Goal: Transaction & Acquisition: Purchase product/service

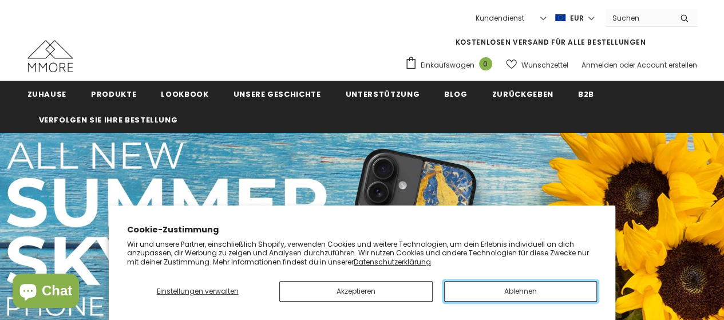
click at [492, 290] on button "Ablehnen" at bounding box center [520, 291] width 153 height 21
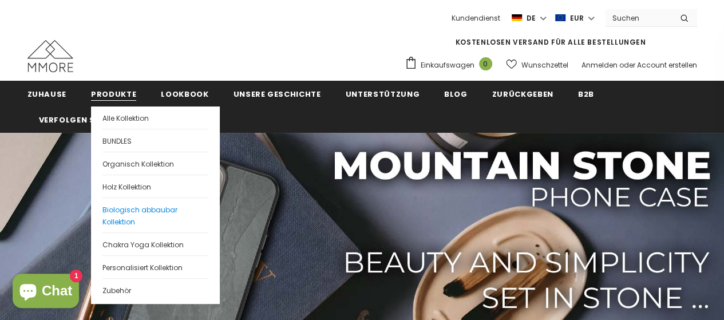
click at [142, 220] on link "Biologisch abbaubar Kollektion" at bounding box center [155, 214] width 106 height 35
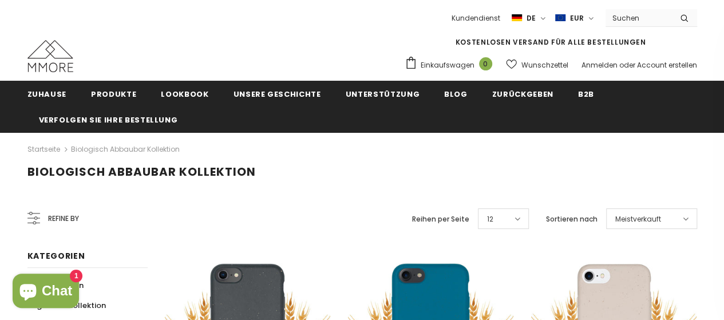
scroll to position [114, 0]
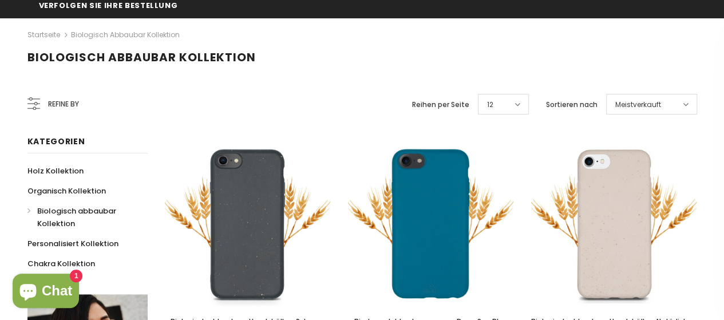
click at [630, 105] on span "Meistverkauft" at bounding box center [638, 104] width 46 height 11
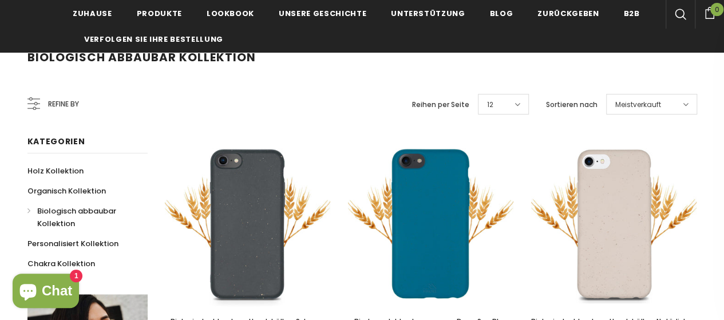
scroll to position [172, 0]
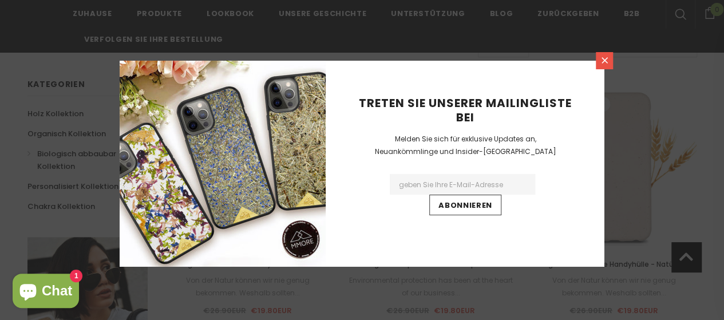
click at [609, 61] on link at bounding box center [604, 60] width 17 height 17
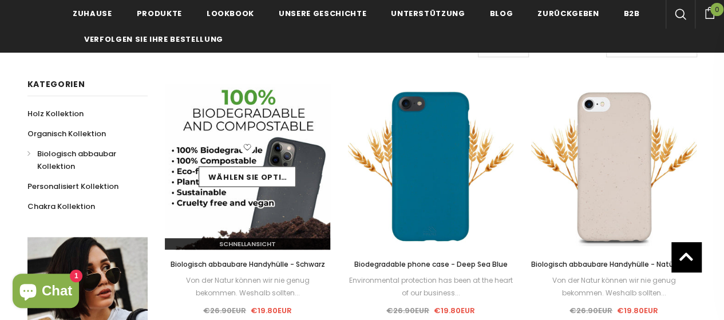
click at [248, 216] on img at bounding box center [248, 167] width 166 height 166
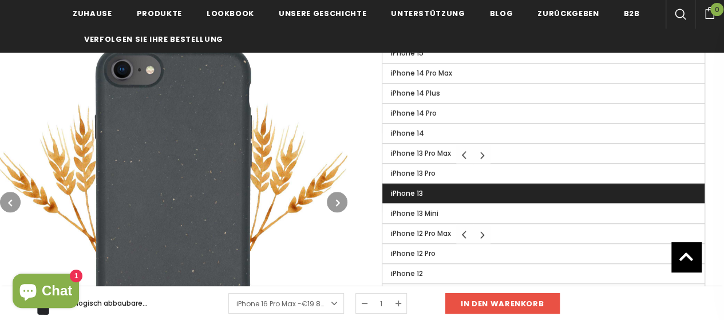
scroll to position [458, 0]
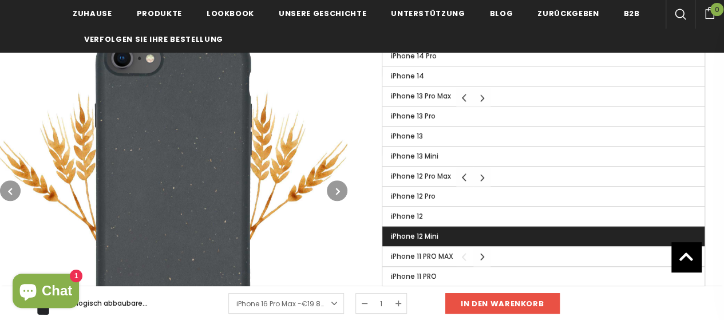
click at [465, 227] on label "iPhone 12 Mini" at bounding box center [543, 236] width 322 height 19
click at [0, 0] on input "iPhone 12 Mini" at bounding box center [0, 0] width 0 height 0
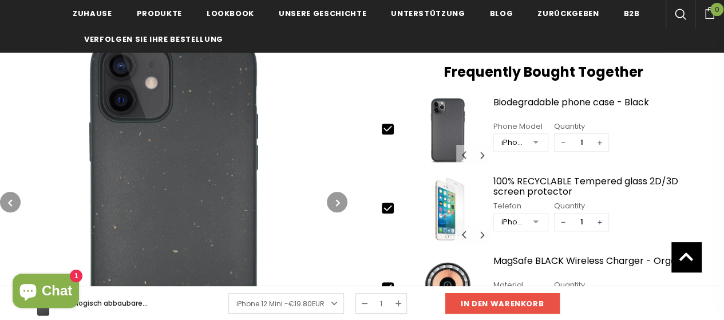
scroll to position [458, 0]
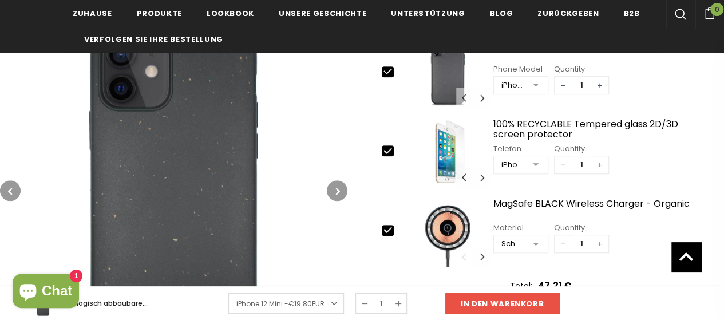
click at [390, 228] on icon at bounding box center [388, 230] width 12 height 12
type input "0"
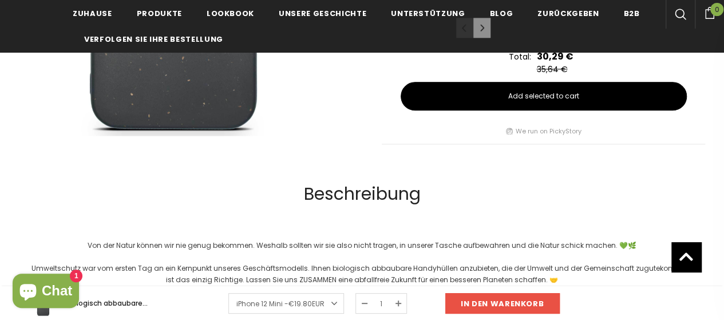
scroll to position [744, 0]
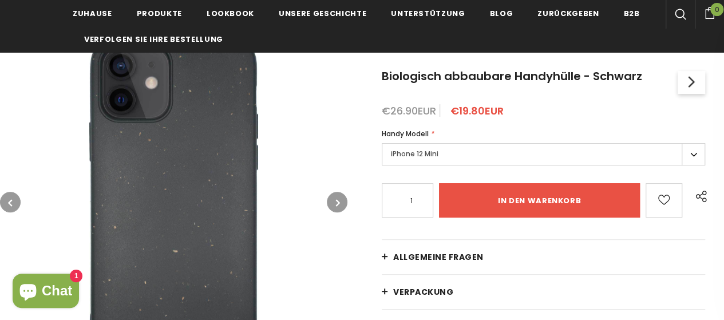
scroll to position [172, 0]
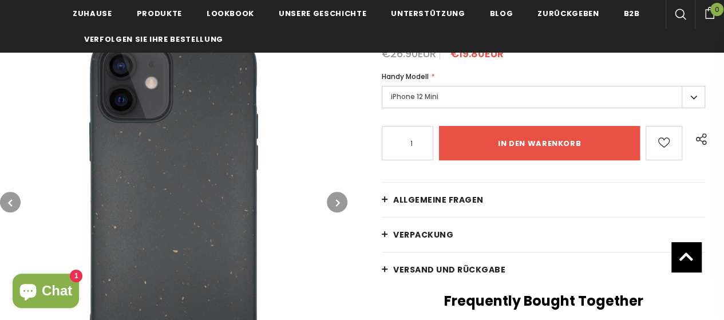
click at [422, 199] on span "Allgemeine Fragen" at bounding box center [438, 199] width 90 height 11
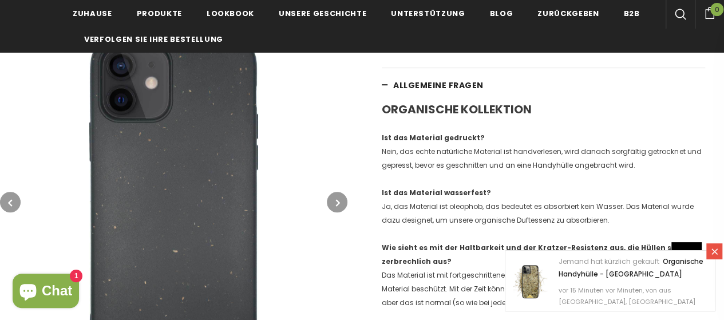
scroll to position [343, 0]
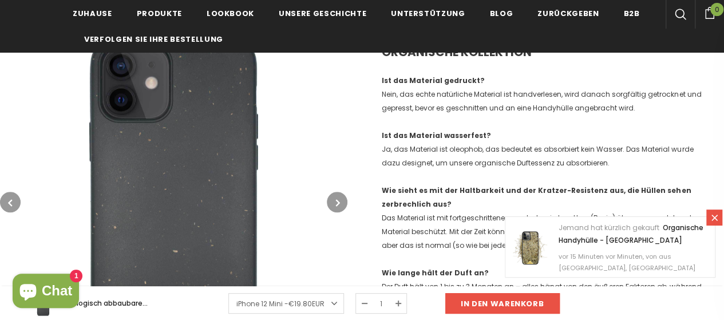
click at [717, 215] on icon at bounding box center [714, 218] width 10 height 10
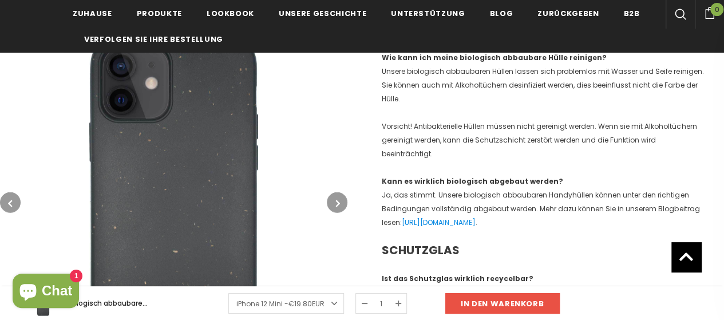
scroll to position [1201, 0]
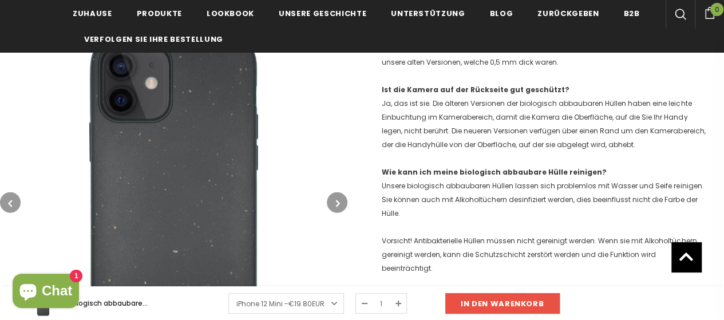
click at [330, 204] on button "button" at bounding box center [337, 202] width 21 height 21
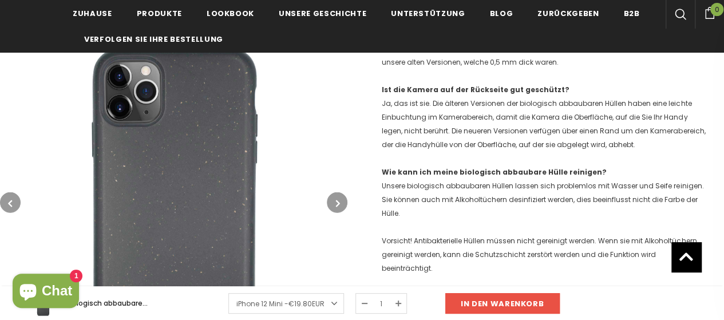
click at [8, 196] on button "button" at bounding box center [10, 202] width 21 height 21
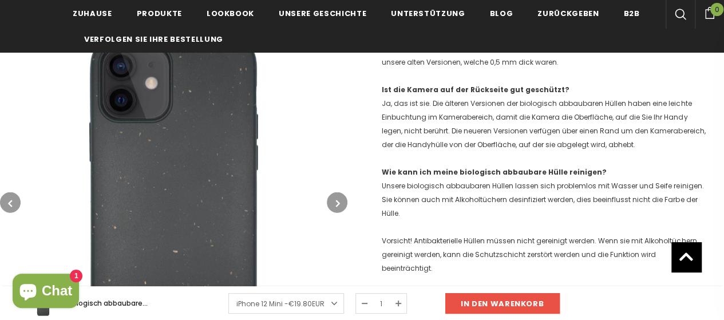
scroll to position [858, 0]
